Goal: Contribute content: Add original content to the website for others to see

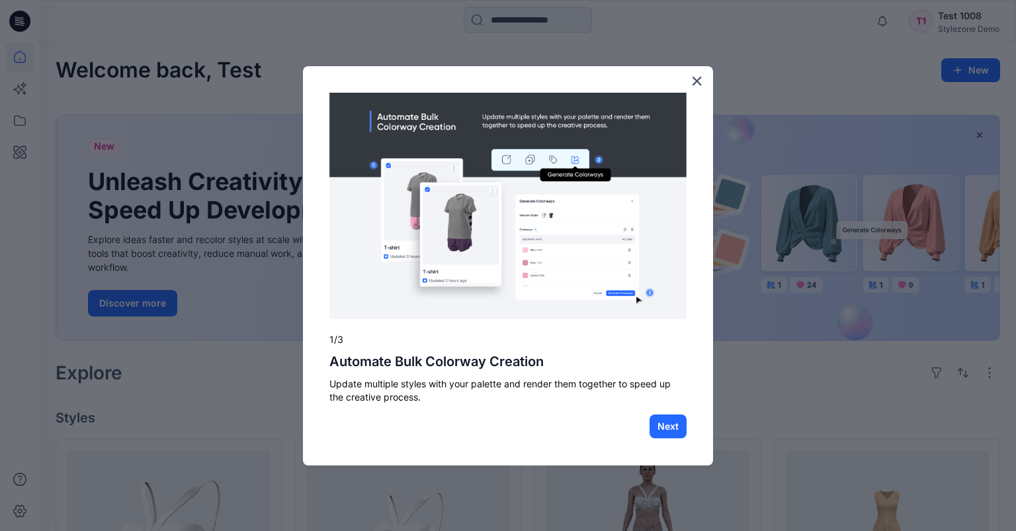
click at [699, 81] on button "×" at bounding box center [697, 80] width 13 height 21
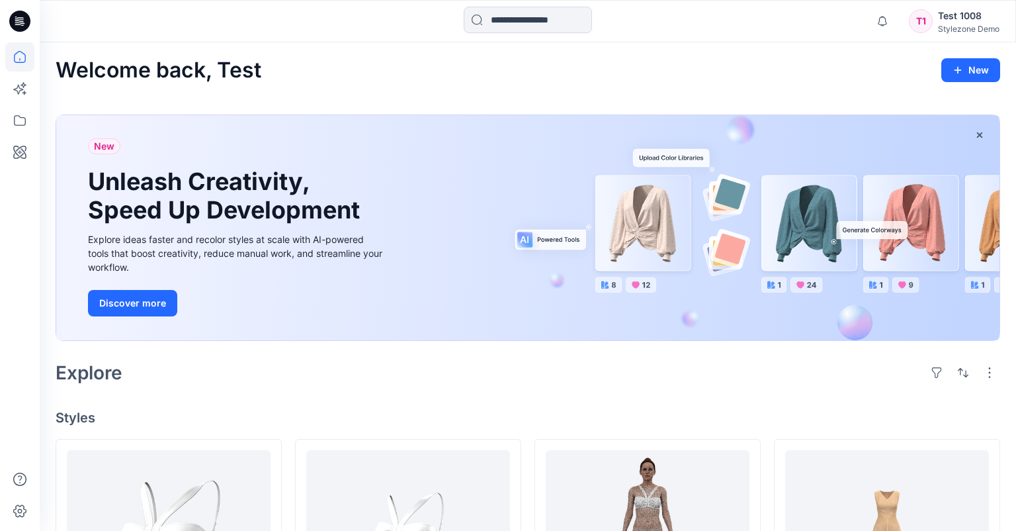
click at [963, 26] on div "Stylezone Demo" at bounding box center [969, 29] width 62 height 10
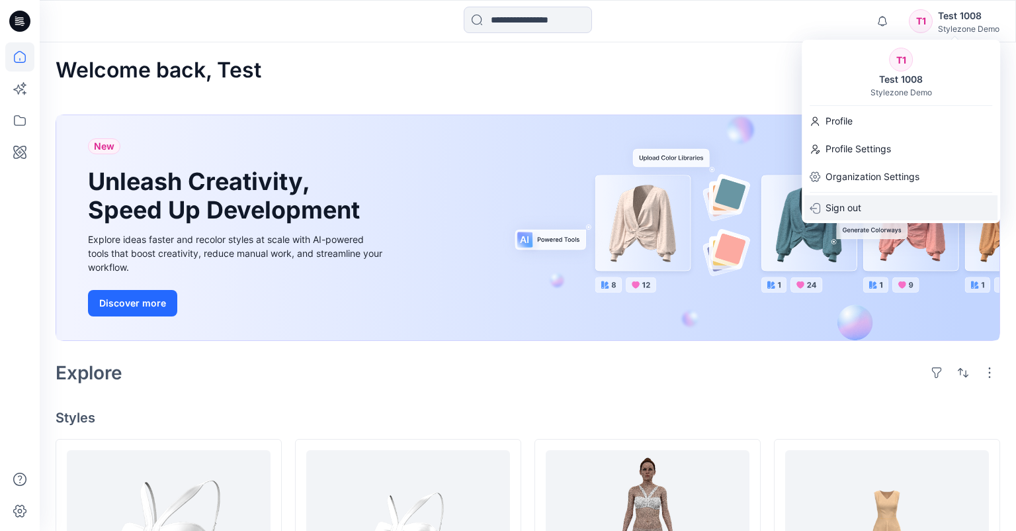
click at [885, 199] on div "Sign out" at bounding box center [901, 207] width 193 height 25
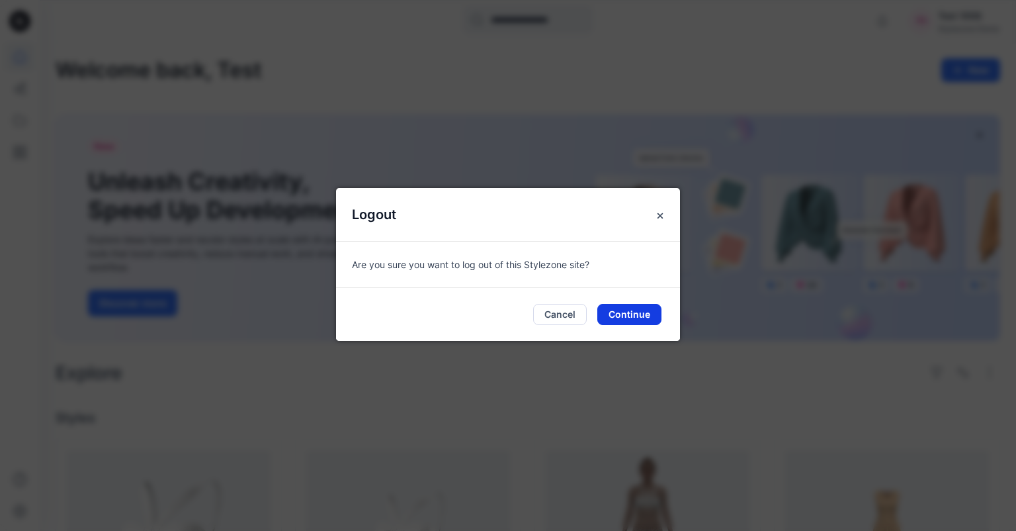
click at [649, 316] on button "Continue" at bounding box center [629, 314] width 64 height 21
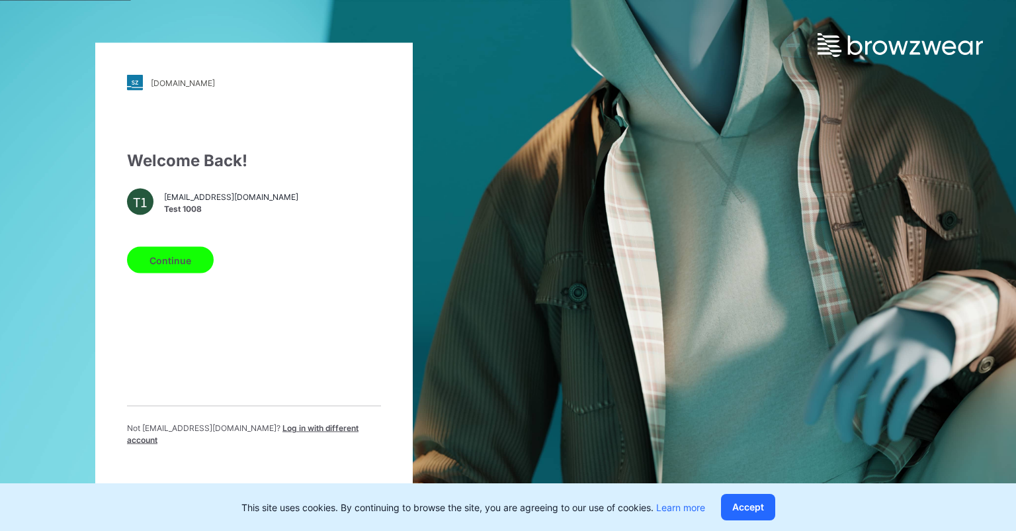
click at [281, 435] on span "Log in with different account" at bounding box center [243, 434] width 232 height 22
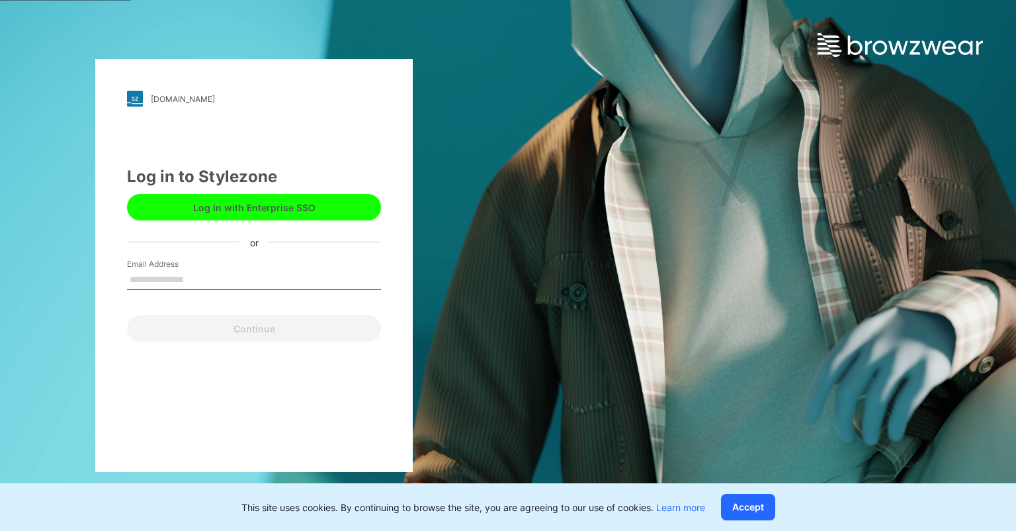
click at [192, 285] on input "Email Address" at bounding box center [254, 280] width 254 height 20
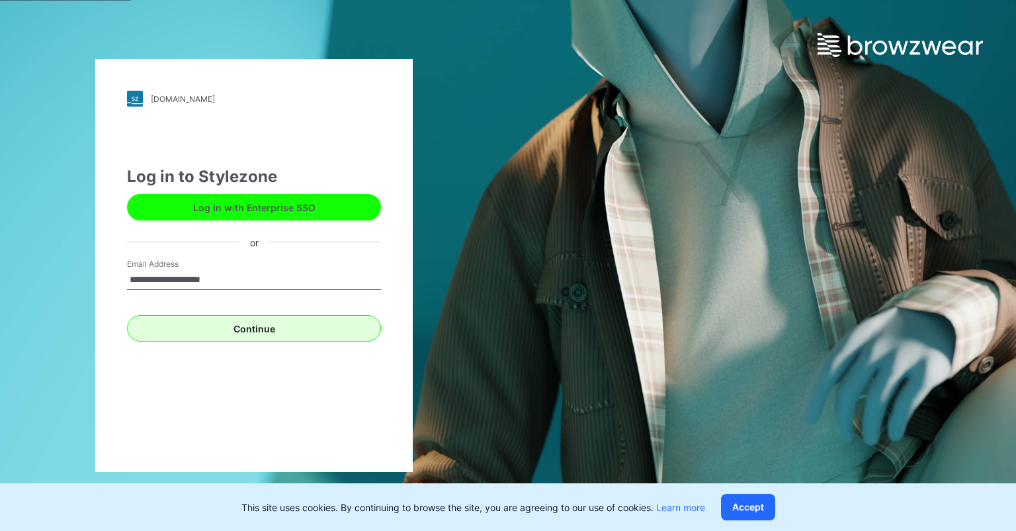
type input "**********"
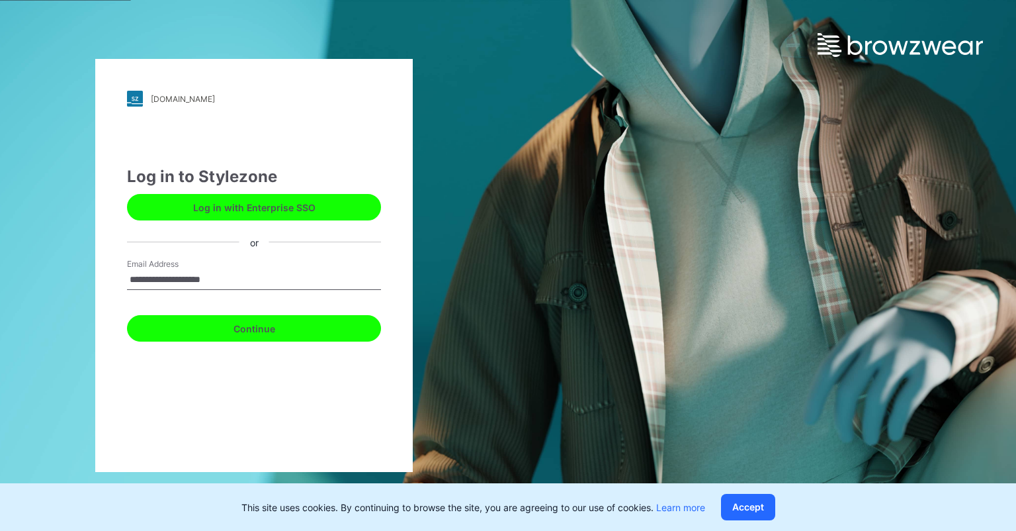
click at [181, 328] on button "Continue" at bounding box center [254, 328] width 254 height 26
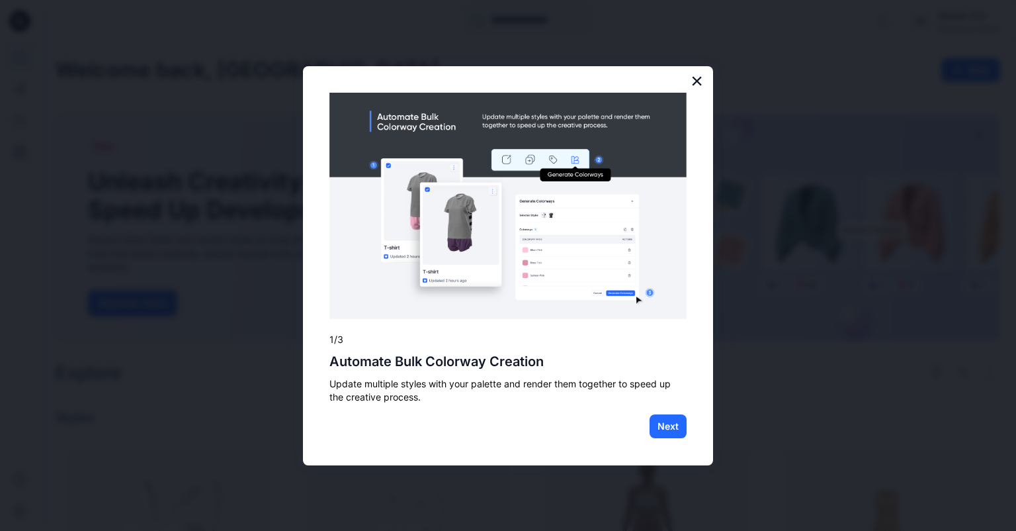
click at [701, 85] on button "×" at bounding box center [697, 80] width 13 height 21
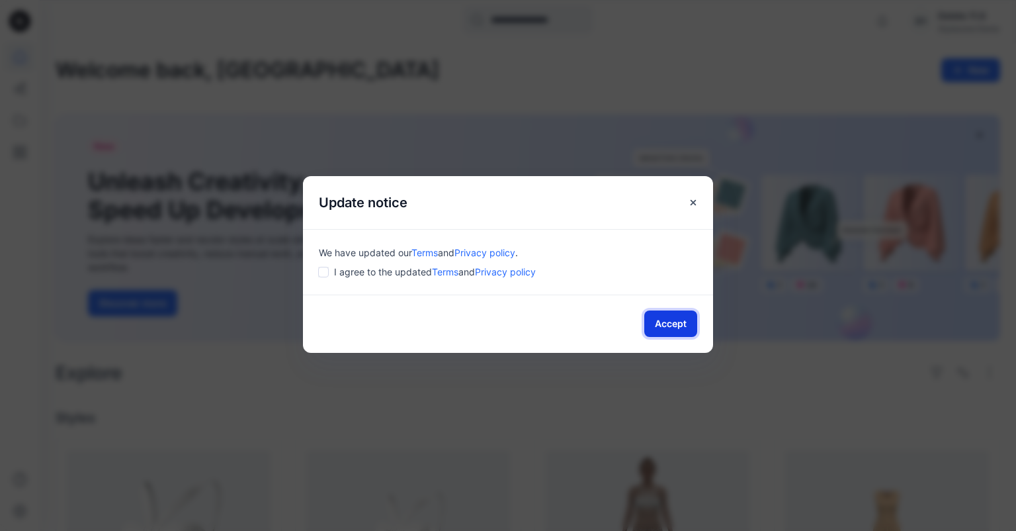
click at [675, 324] on button "Accept" at bounding box center [670, 323] width 53 height 26
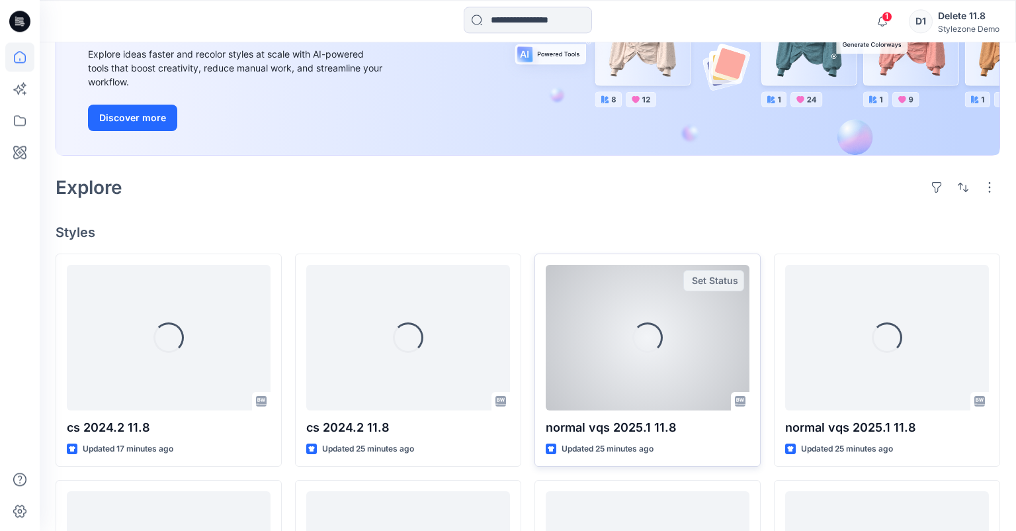
scroll to position [209, 0]
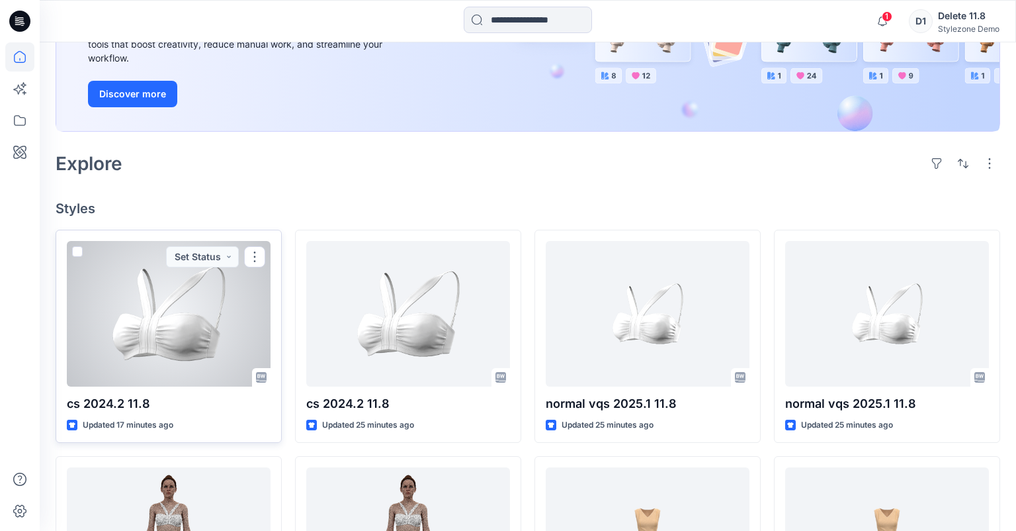
click at [176, 310] on div at bounding box center [169, 314] width 204 height 146
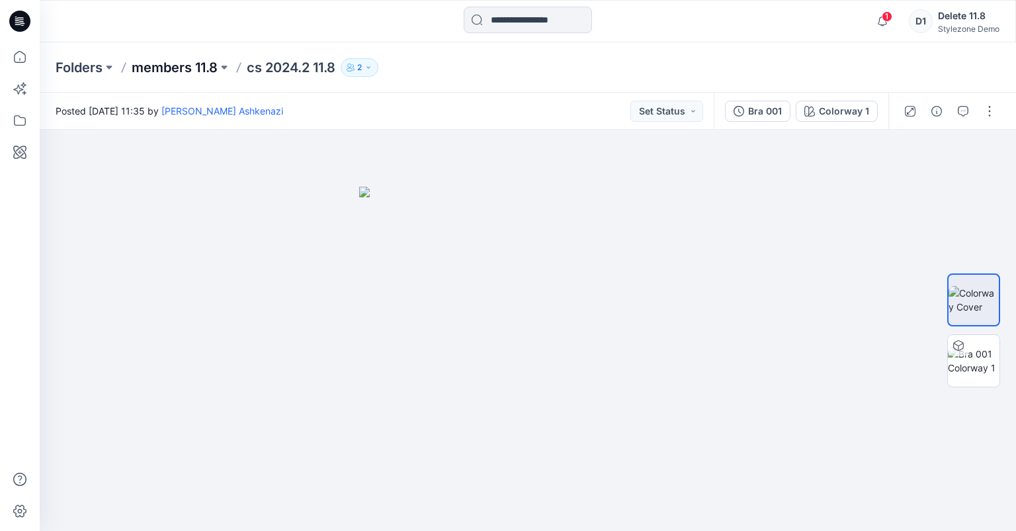
click at [170, 69] on p "members 11.8" at bounding box center [175, 67] width 86 height 19
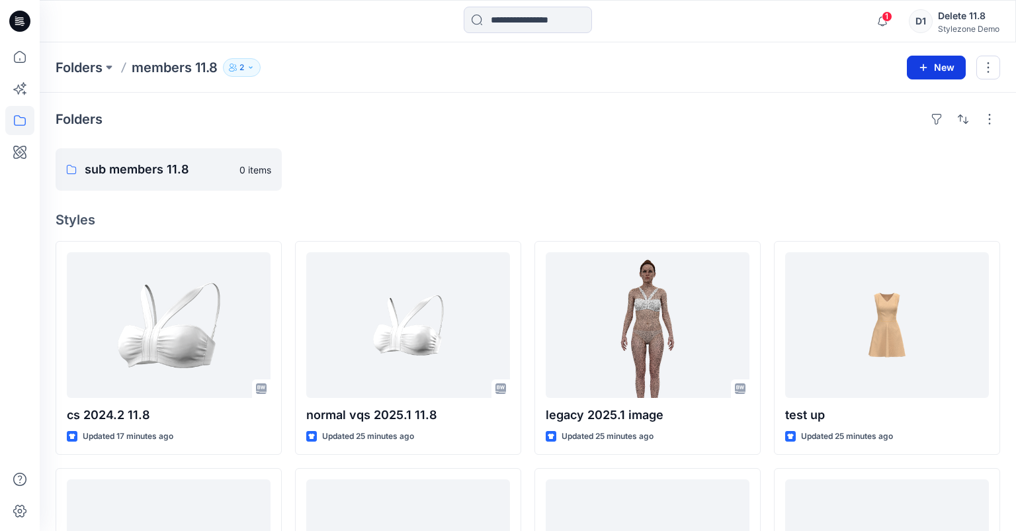
click at [935, 69] on button "New" at bounding box center [936, 68] width 59 height 24
click at [914, 97] on p "New Style" at bounding box center [895, 100] width 44 height 16
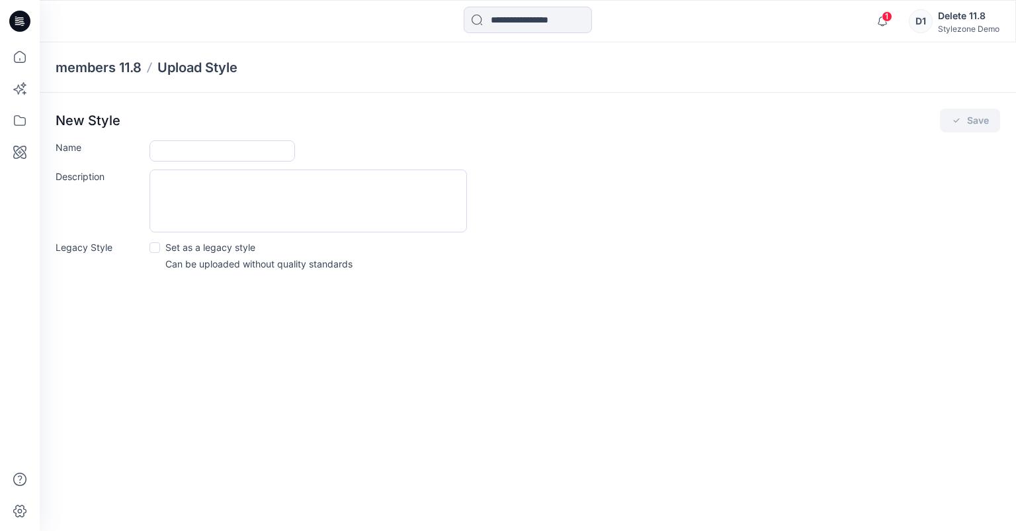
click at [228, 139] on div "New Style Save Name Description Legacy Style Set as a legacy style Can be uploa…" at bounding box center [528, 194] width 977 height 202
click at [224, 146] on input "Name" at bounding box center [223, 150] width 146 height 21
type input "**********"
drag, startPoint x: 755, startPoint y: 226, endPoint x: 1010, endPoint y: 136, distance: 270.2
click at [756, 226] on div "Description" at bounding box center [528, 200] width 945 height 63
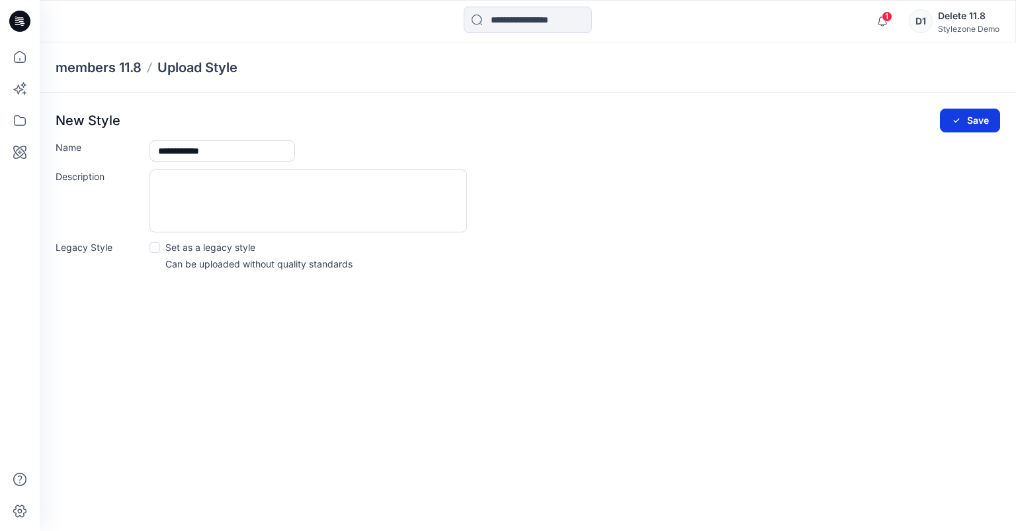
click at [973, 118] on button "Save" at bounding box center [970, 121] width 60 height 24
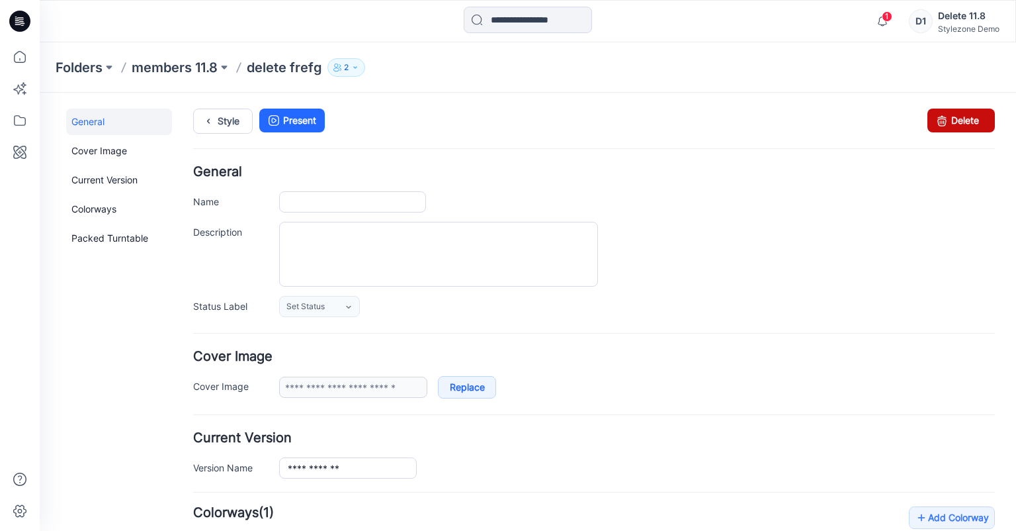
type input "**********"
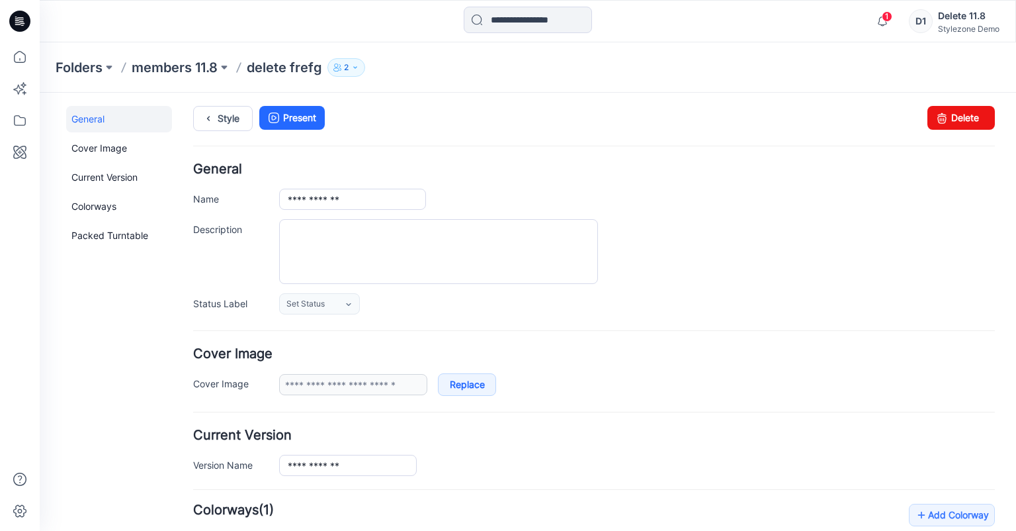
scroll to position [328, 0]
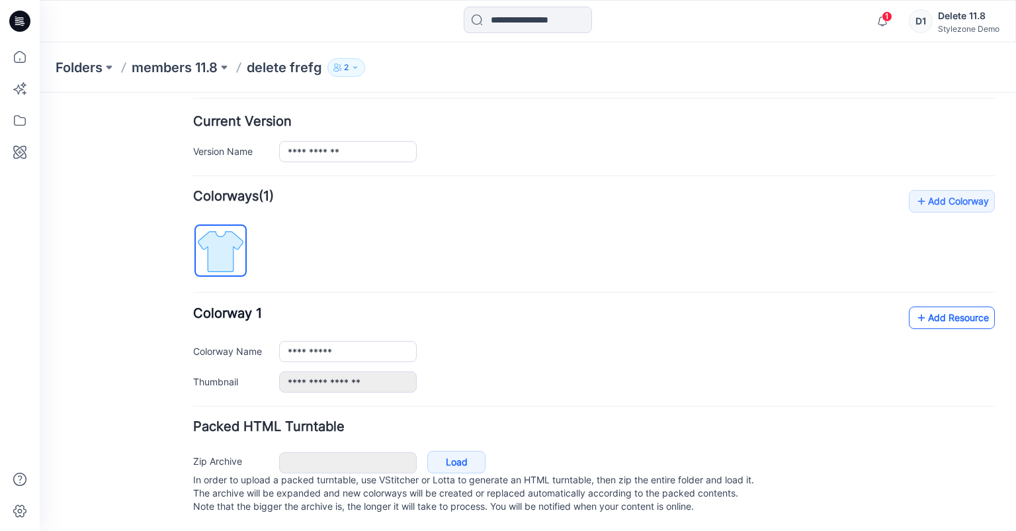
click at [920, 307] on icon at bounding box center [921, 317] width 13 height 21
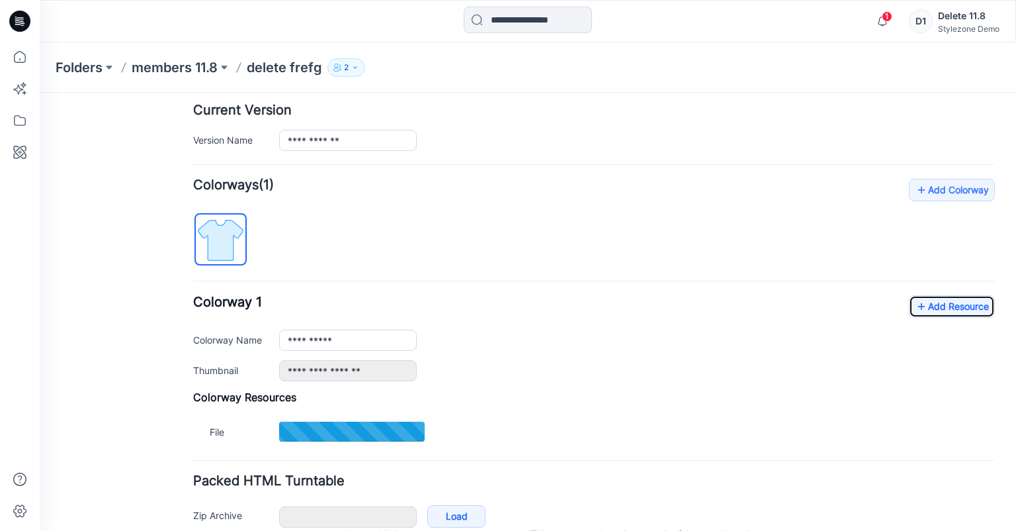
scroll to position [393, 0]
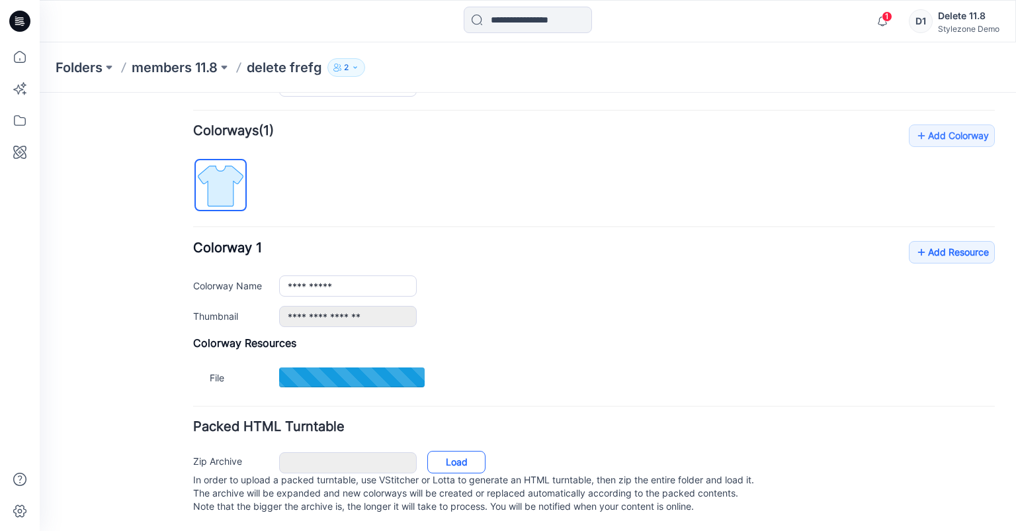
click at [448, 455] on link "Load" at bounding box center [456, 462] width 58 height 22
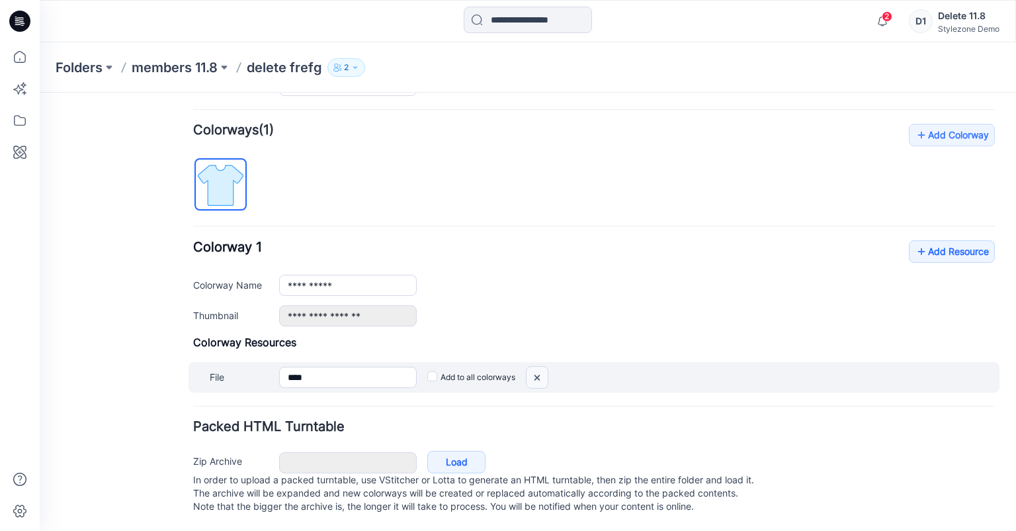
click at [534, 368] on img at bounding box center [537, 378] width 21 height 22
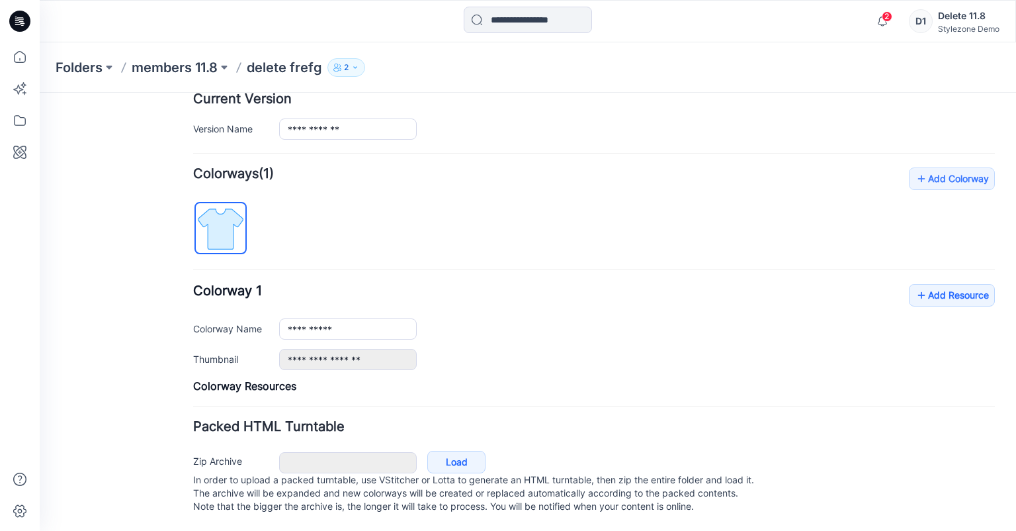
scroll to position [349, 0]
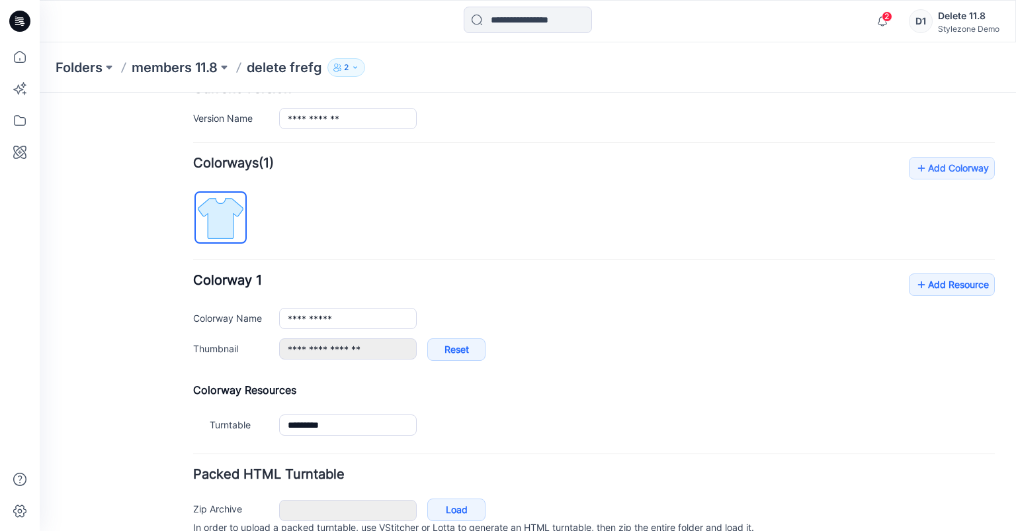
type input "*********"
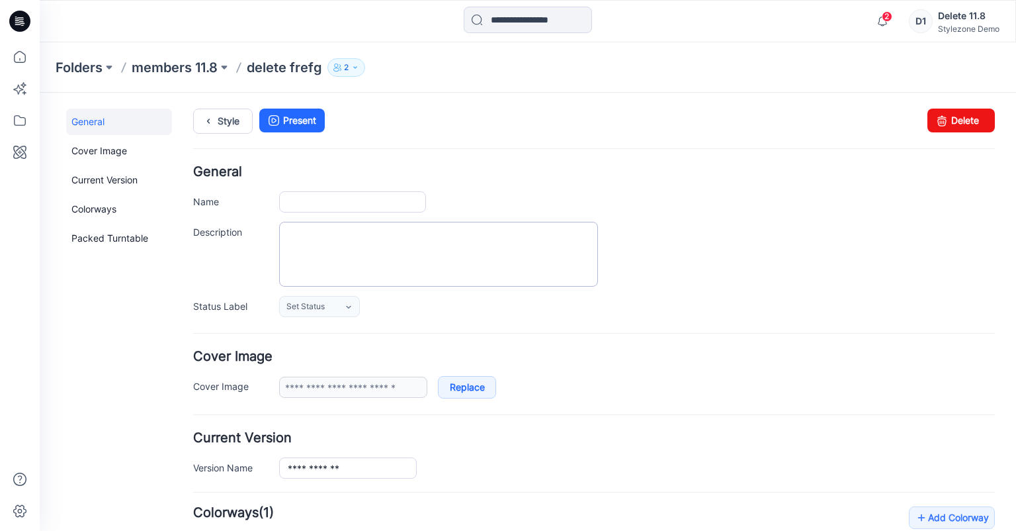
type input "**********"
type input "****"
type input "*********"
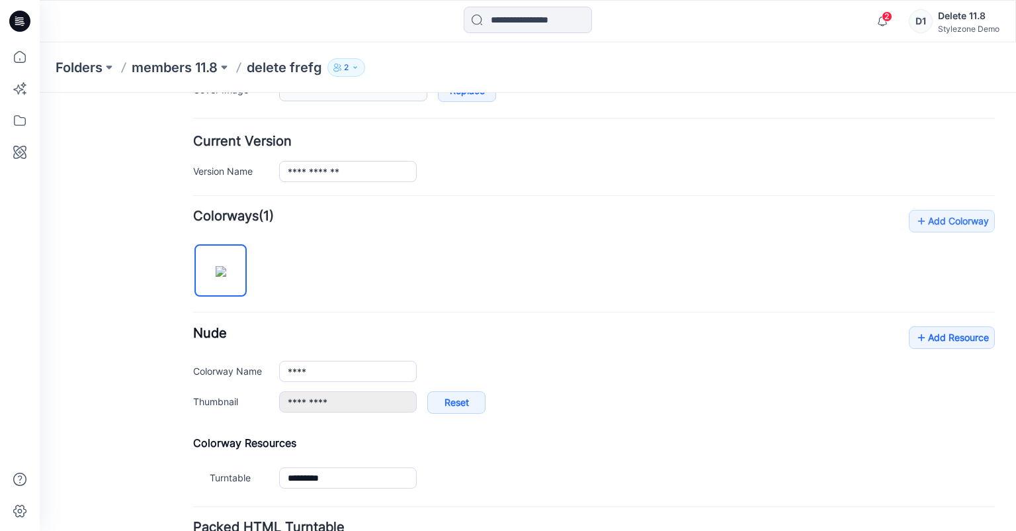
scroll to position [58, 0]
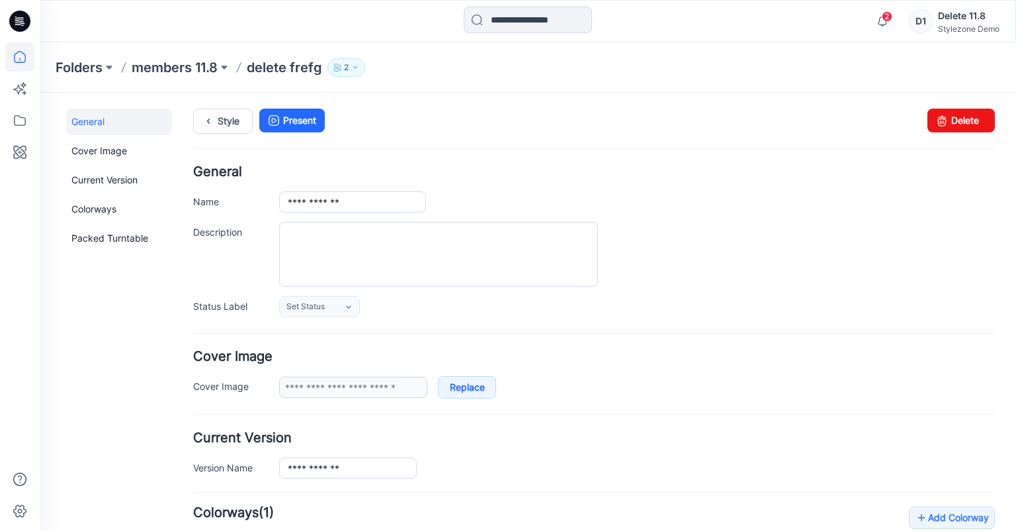
click at [16, 51] on icon at bounding box center [19, 56] width 29 height 29
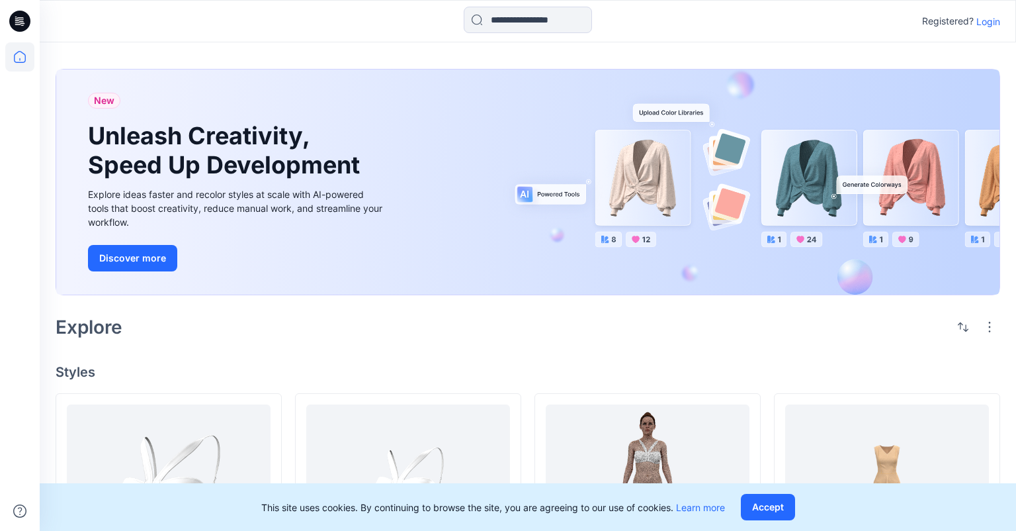
click at [983, 19] on p "Login" at bounding box center [989, 22] width 24 height 14
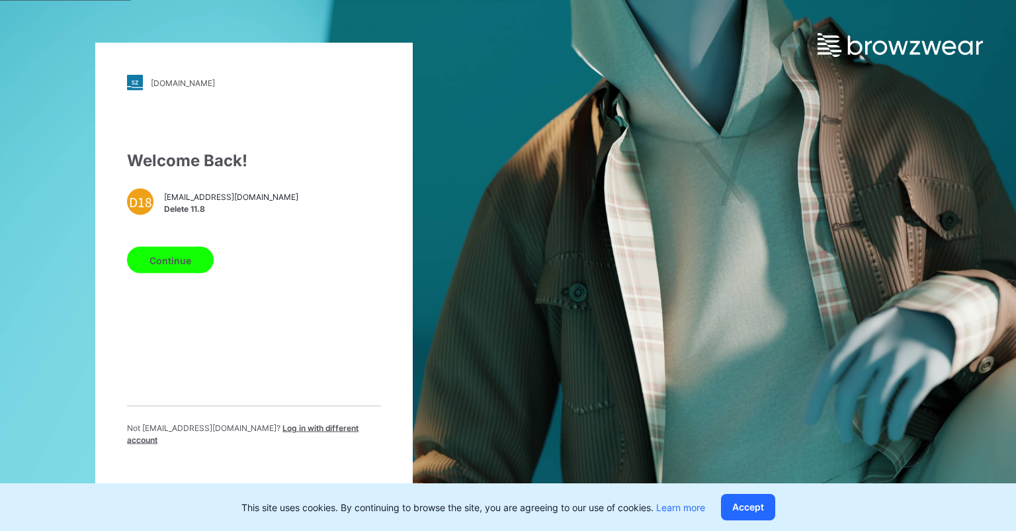
click at [182, 265] on button "Continue" at bounding box center [170, 260] width 87 height 26
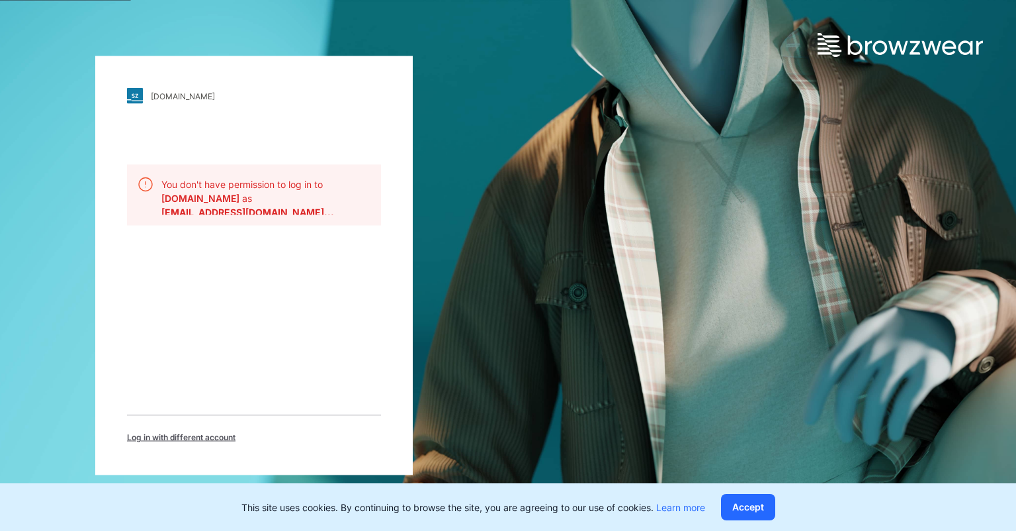
click at [173, 433] on span "Log in with different account" at bounding box center [181, 437] width 109 height 12
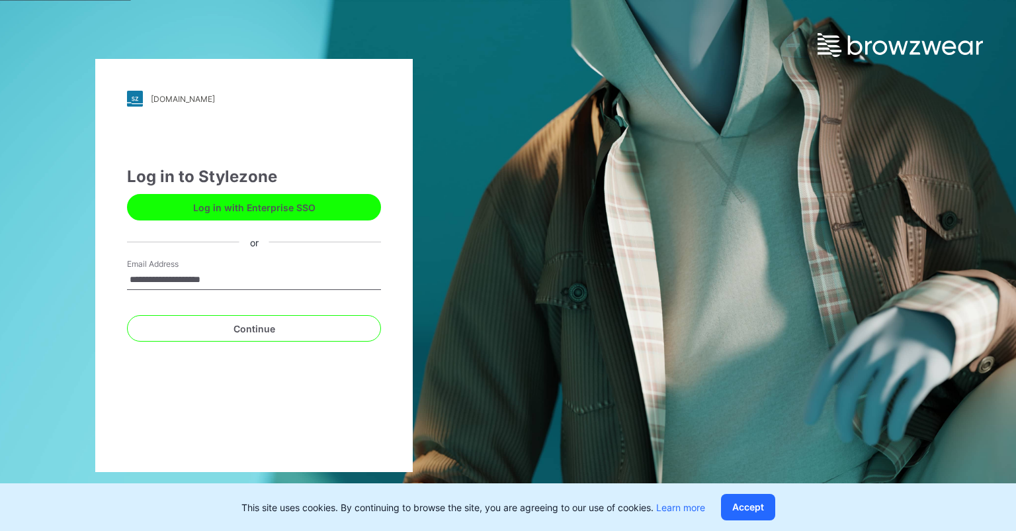
type input "**********"
click at [127, 315] on button "Continue" at bounding box center [254, 328] width 254 height 26
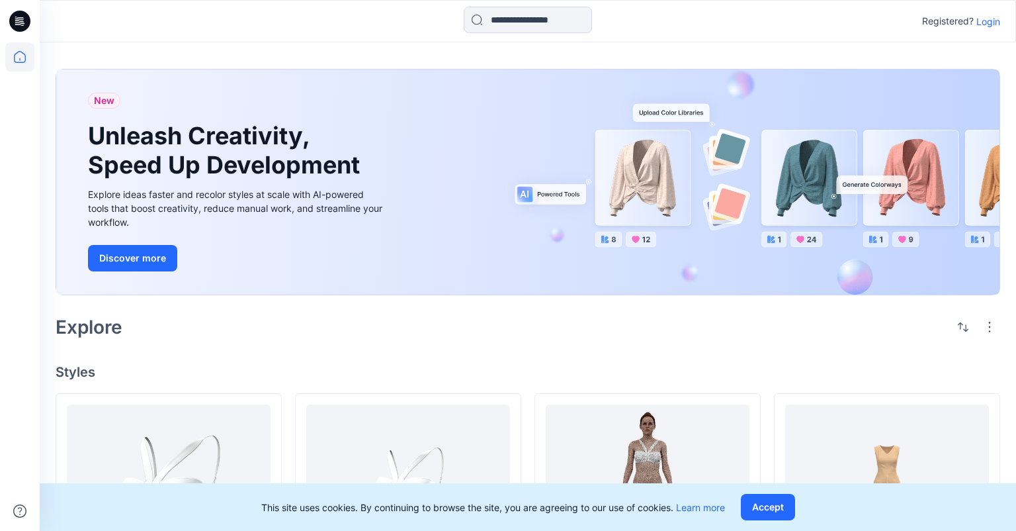
click at [994, 19] on p "Login" at bounding box center [989, 22] width 24 height 14
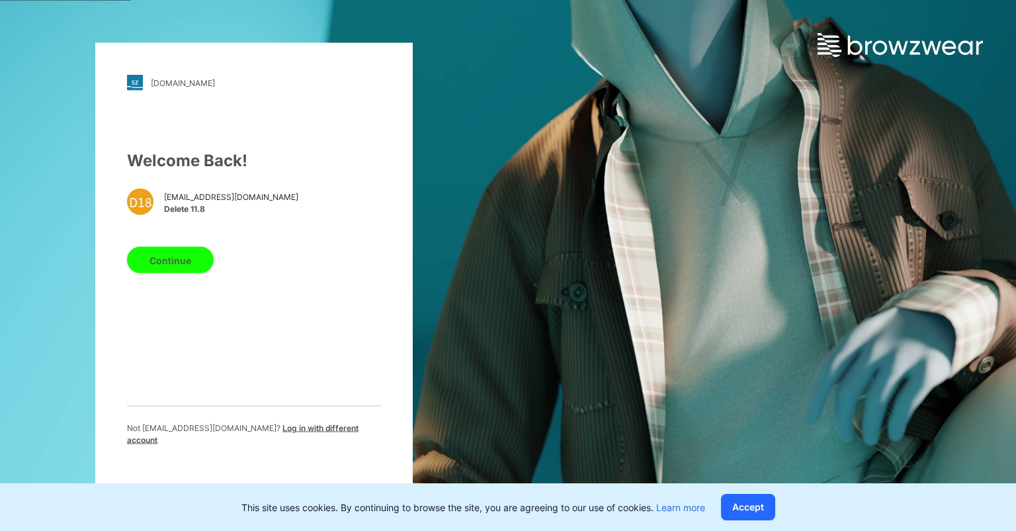
drag, startPoint x: 304, startPoint y: 425, endPoint x: 301, endPoint y: 407, distance: 18.8
click at [304, 425] on div "Not delete118@yopmail.com ? Log in with different account" at bounding box center [254, 431] width 254 height 51
click at [314, 433] on span "Log in with different account" at bounding box center [243, 434] width 232 height 22
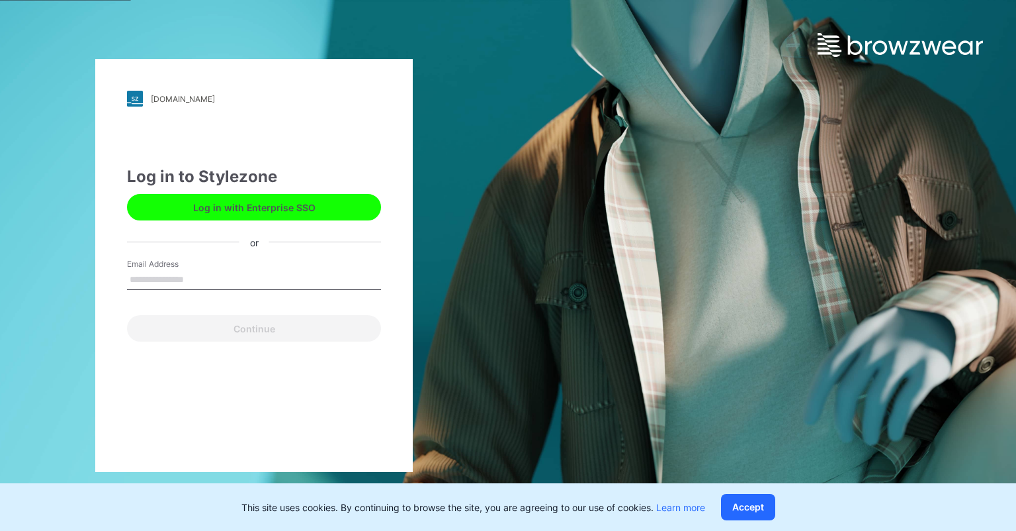
click at [208, 285] on input "Email Address" at bounding box center [254, 280] width 254 height 20
paste input "**********"
click at [127, 315] on button "Continue" at bounding box center [254, 328] width 254 height 26
type input "**********"
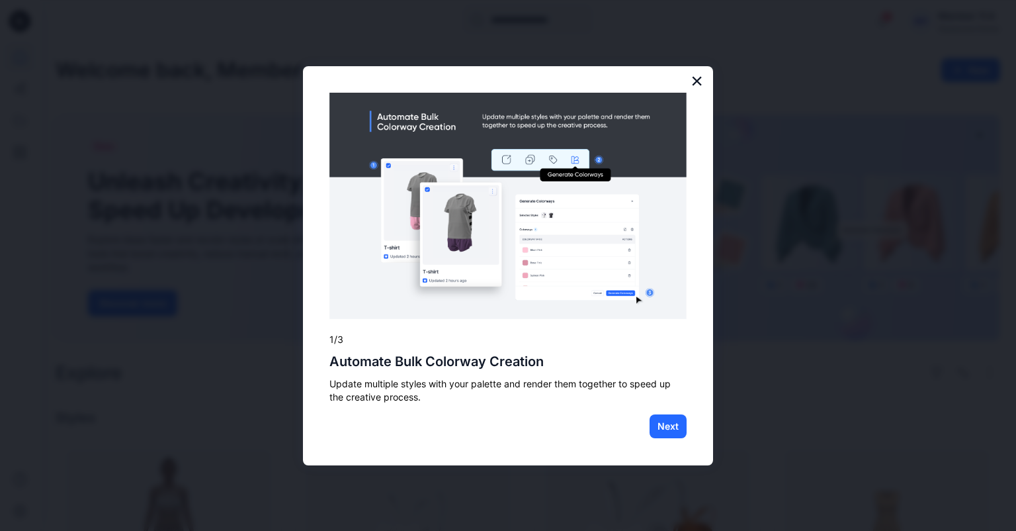
click at [697, 83] on button "×" at bounding box center [697, 80] width 13 height 21
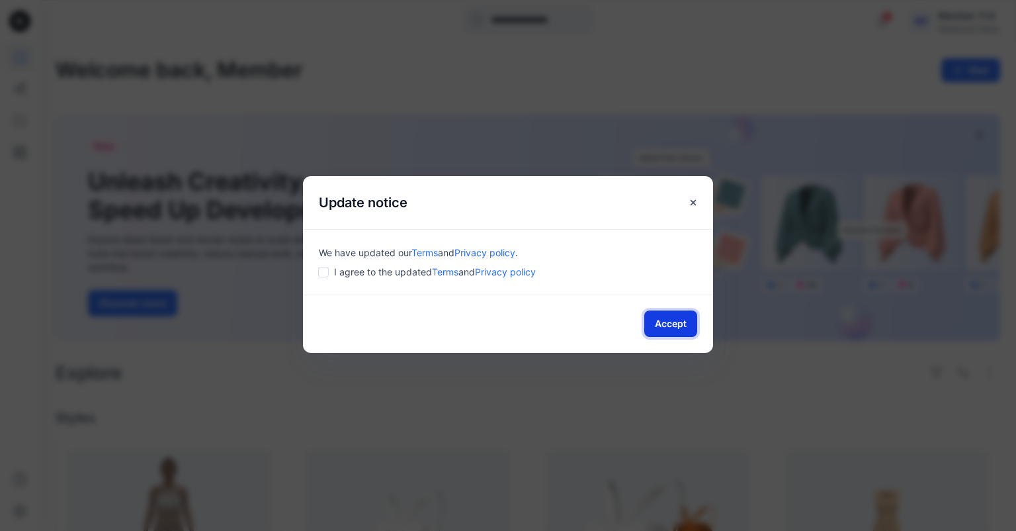
drag, startPoint x: 663, startPoint y: 319, endPoint x: 678, endPoint y: 317, distance: 14.7
click at [664, 319] on button "Accept" at bounding box center [670, 323] width 53 height 26
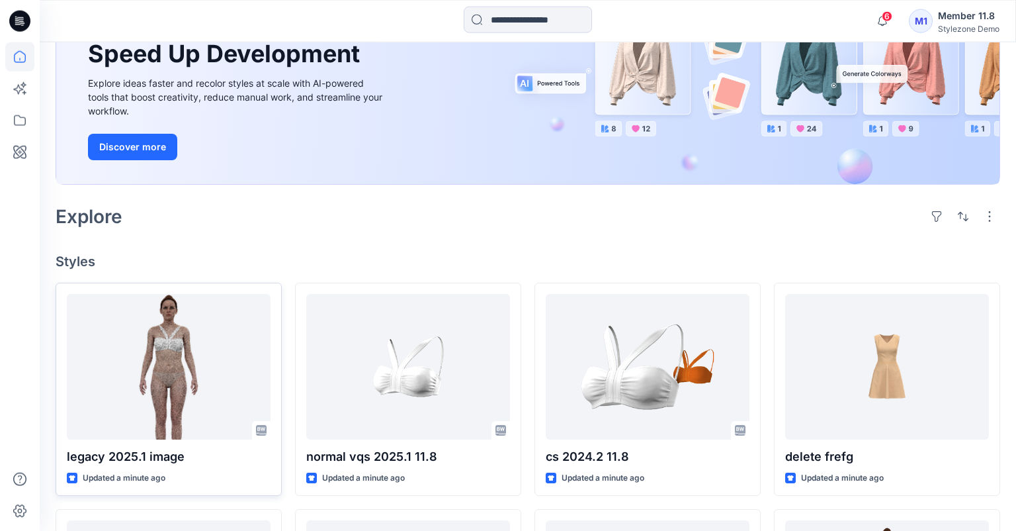
scroll to position [209, 0]
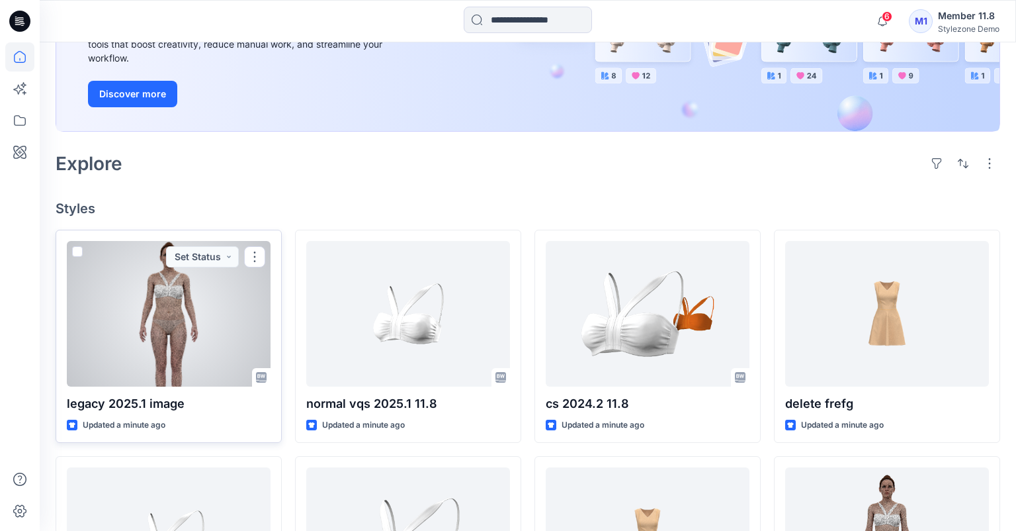
click at [79, 250] on span at bounding box center [77, 251] width 11 height 11
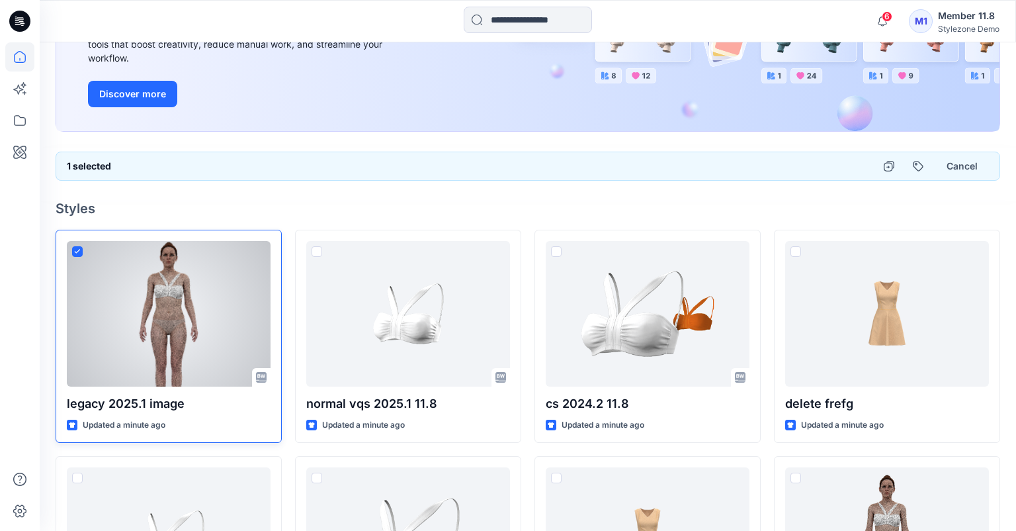
click at [81, 250] on span at bounding box center [77, 251] width 11 height 11
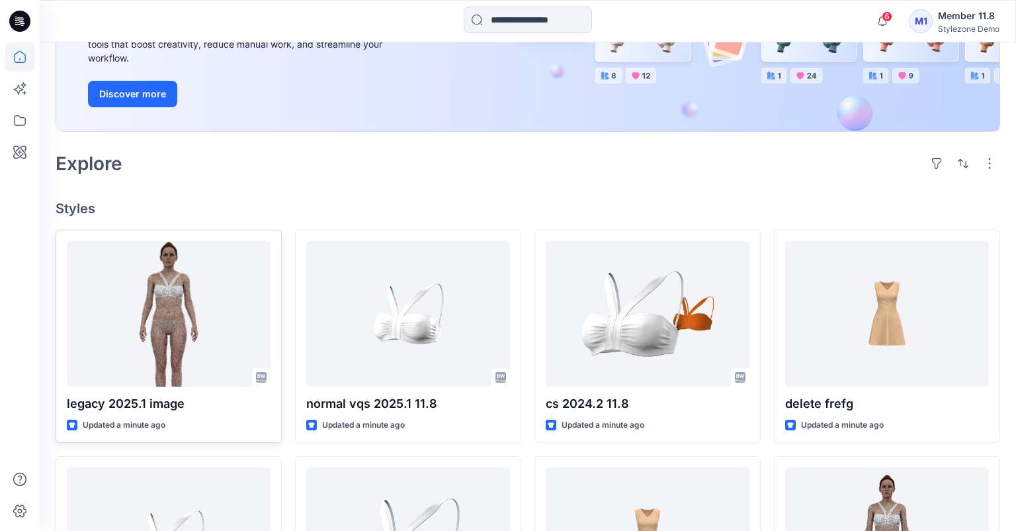
click at [971, 20] on div "Member 11.8" at bounding box center [969, 16] width 62 height 16
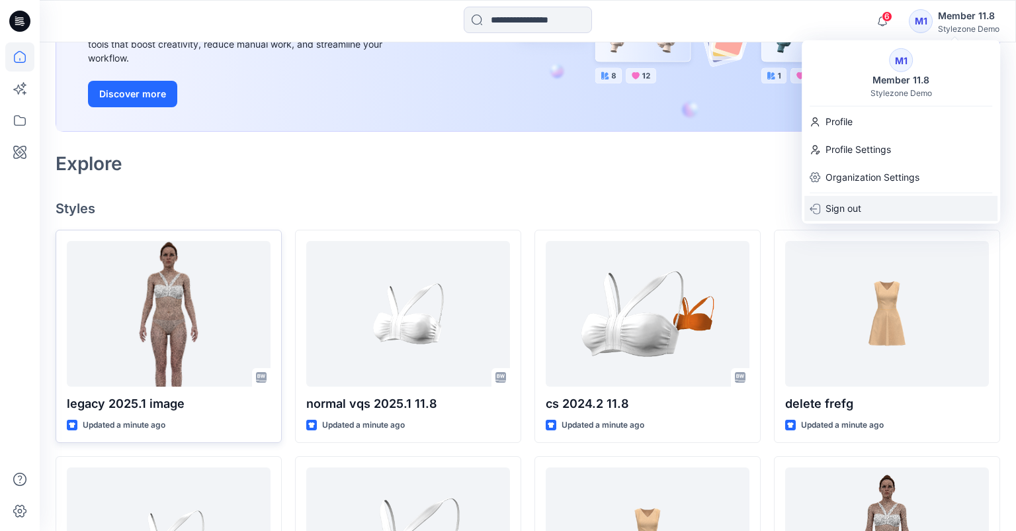
click at [899, 200] on div "Sign out" at bounding box center [901, 208] width 193 height 25
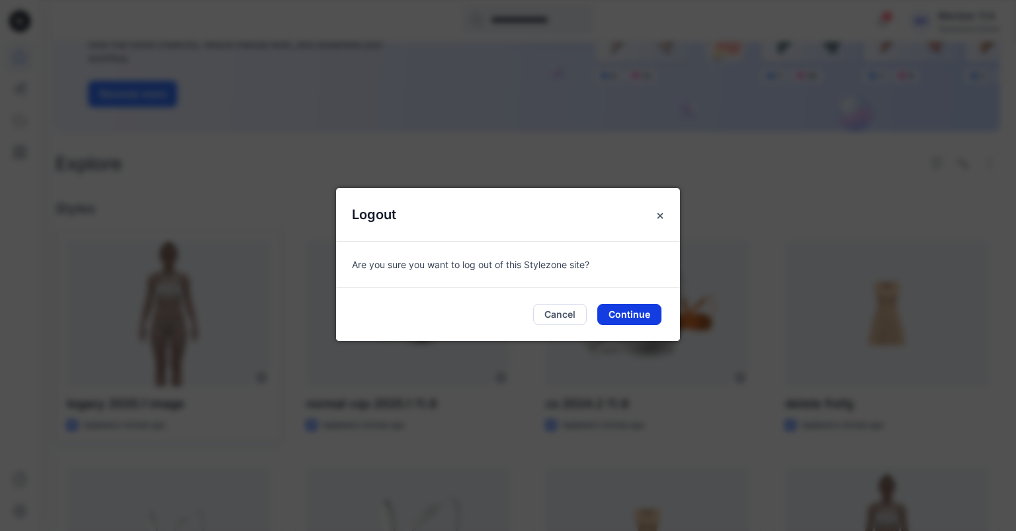
click at [640, 310] on button "Continue" at bounding box center [629, 314] width 64 height 21
